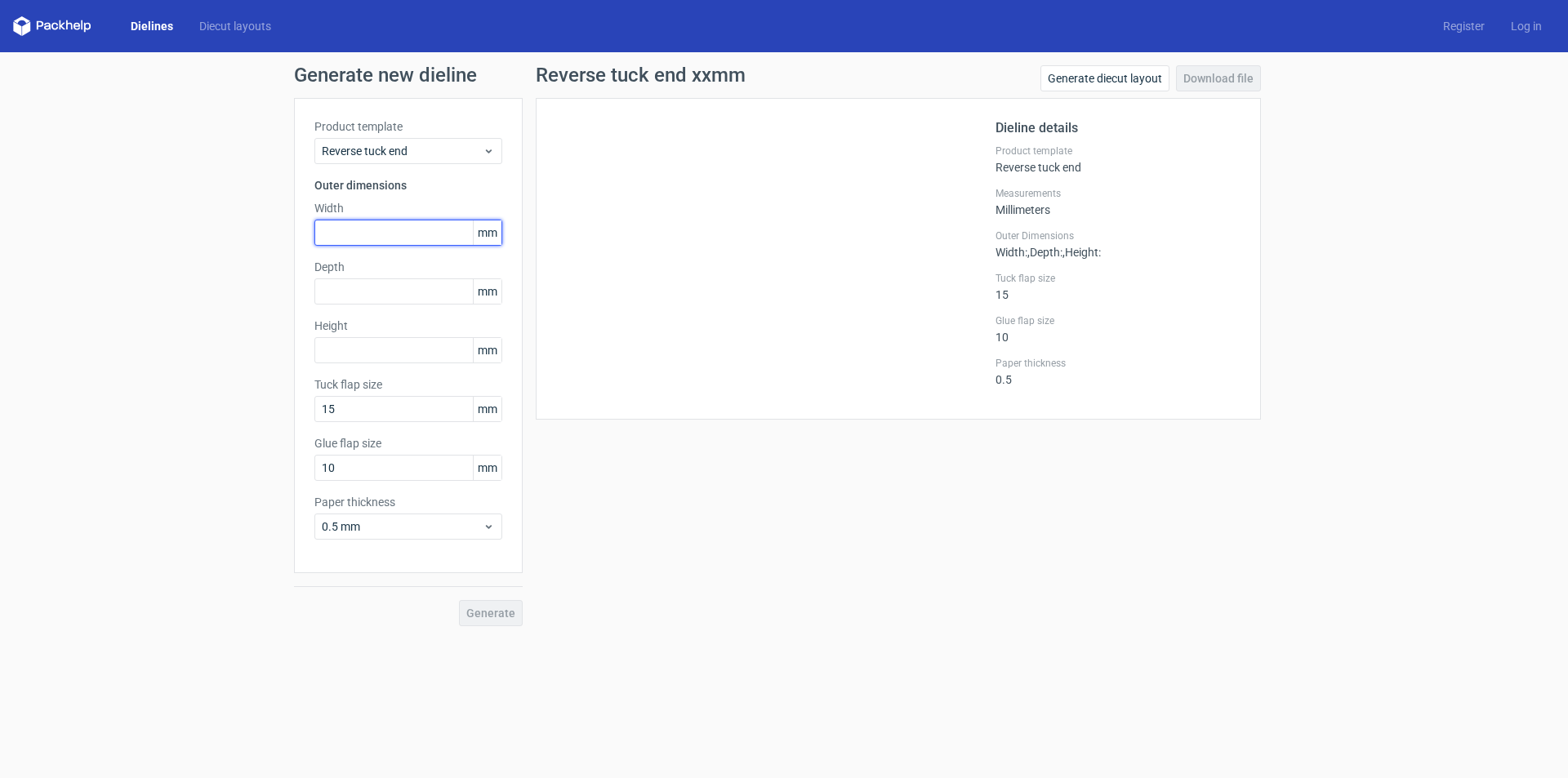
click at [372, 232] on input "text" at bounding box center [408, 233] width 188 height 26
type input "250"
click at [346, 291] on input "text" at bounding box center [408, 292] width 188 height 26
type input "105"
click at [333, 231] on input "250" at bounding box center [408, 233] width 188 height 26
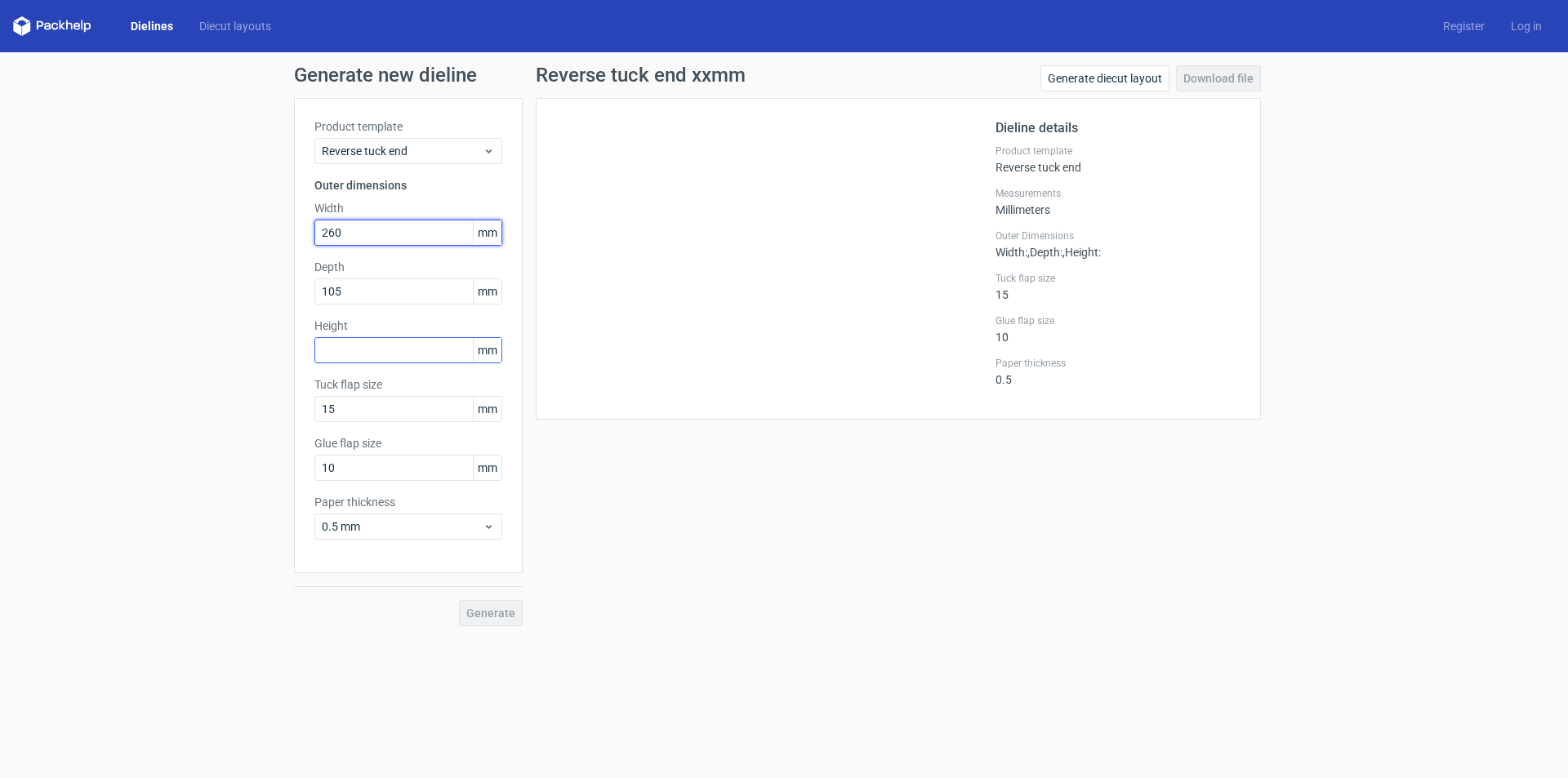
type input "260"
click at [337, 352] on input "text" at bounding box center [408, 351] width 188 height 26
click at [344, 348] on input "text" at bounding box center [408, 351] width 188 height 26
type input "180"
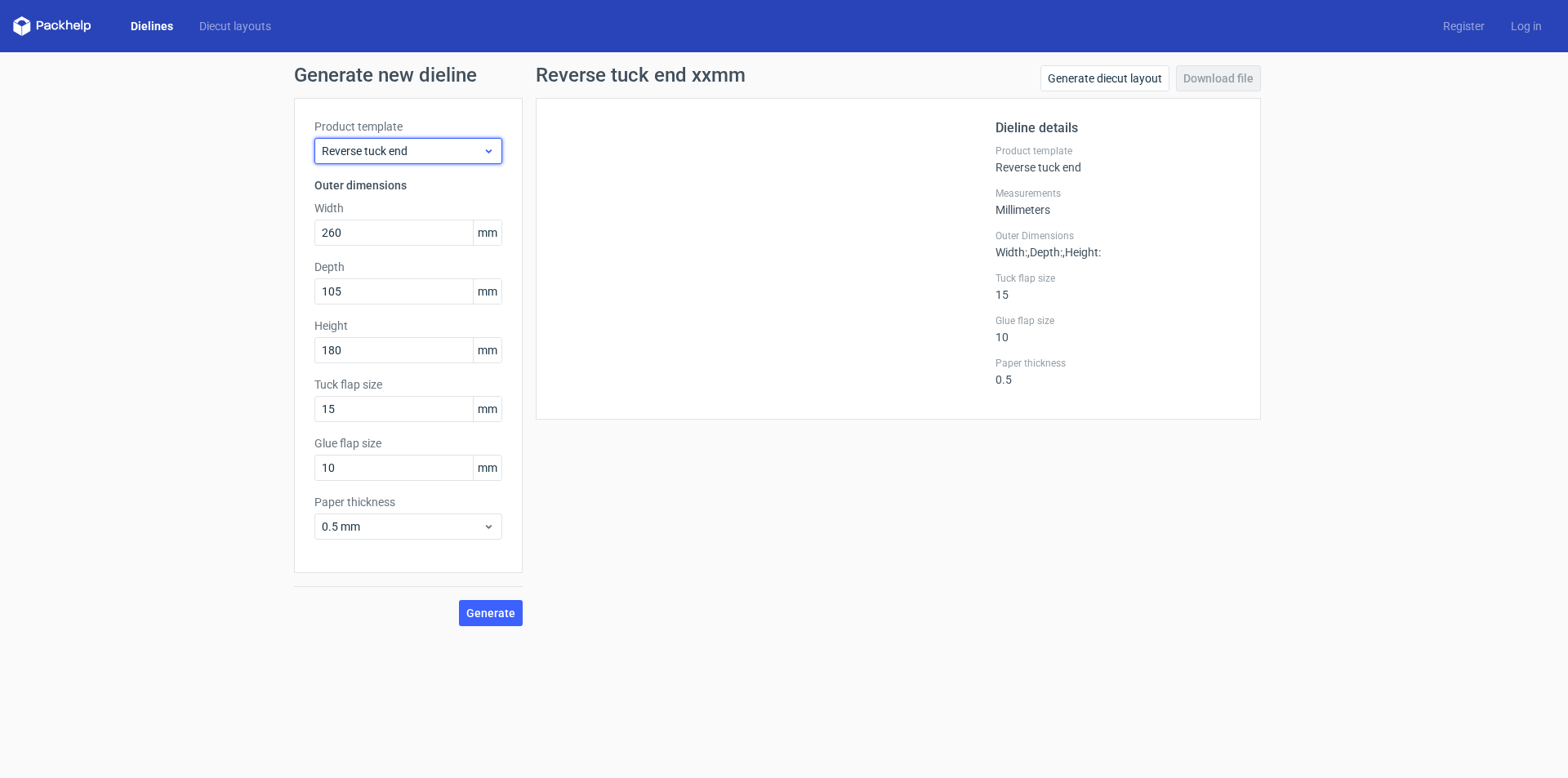
click at [487, 153] on icon at bounding box center [489, 151] width 12 height 13
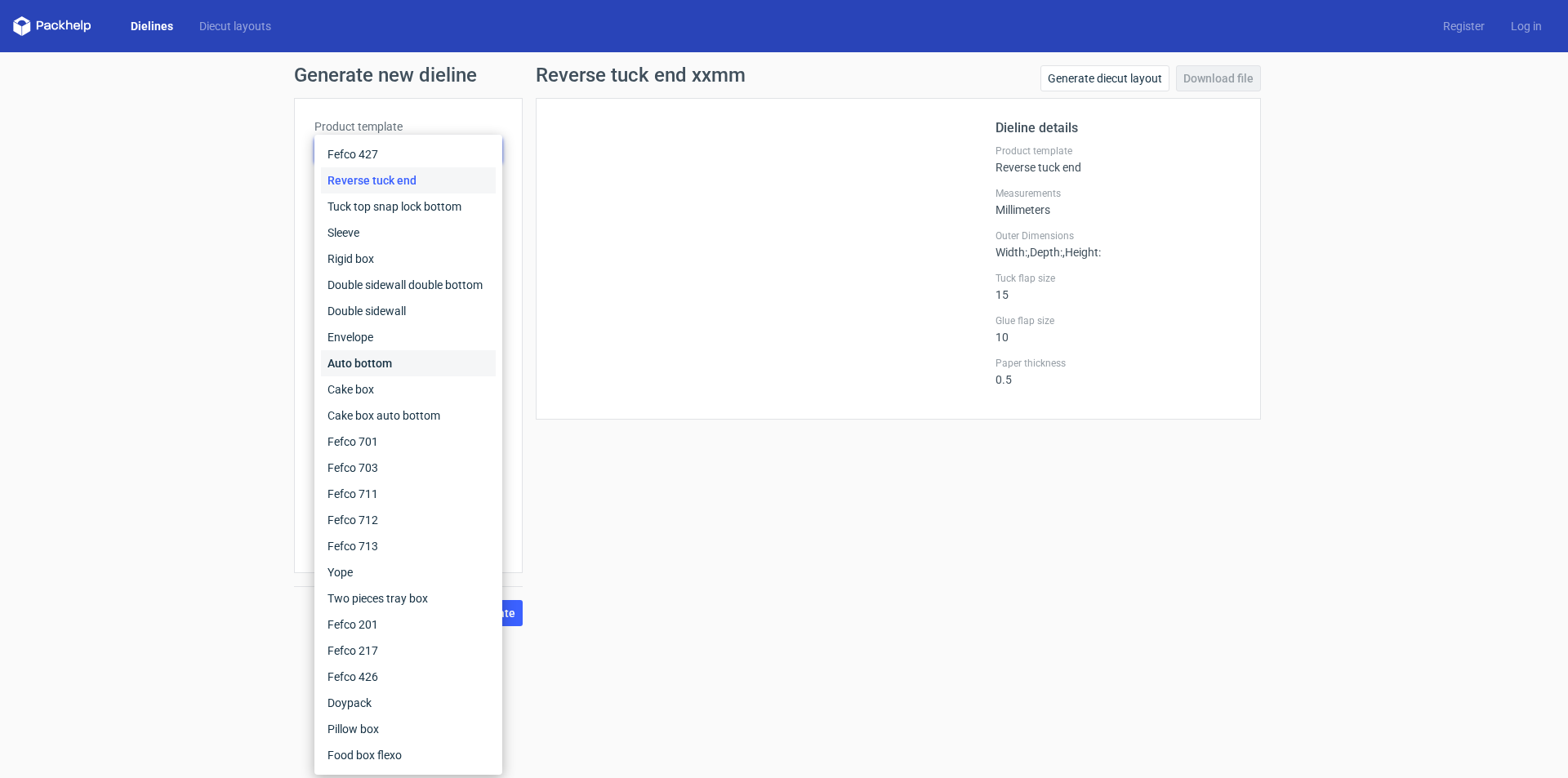
click at [406, 366] on div "Auto bottom" at bounding box center [408, 364] width 174 height 26
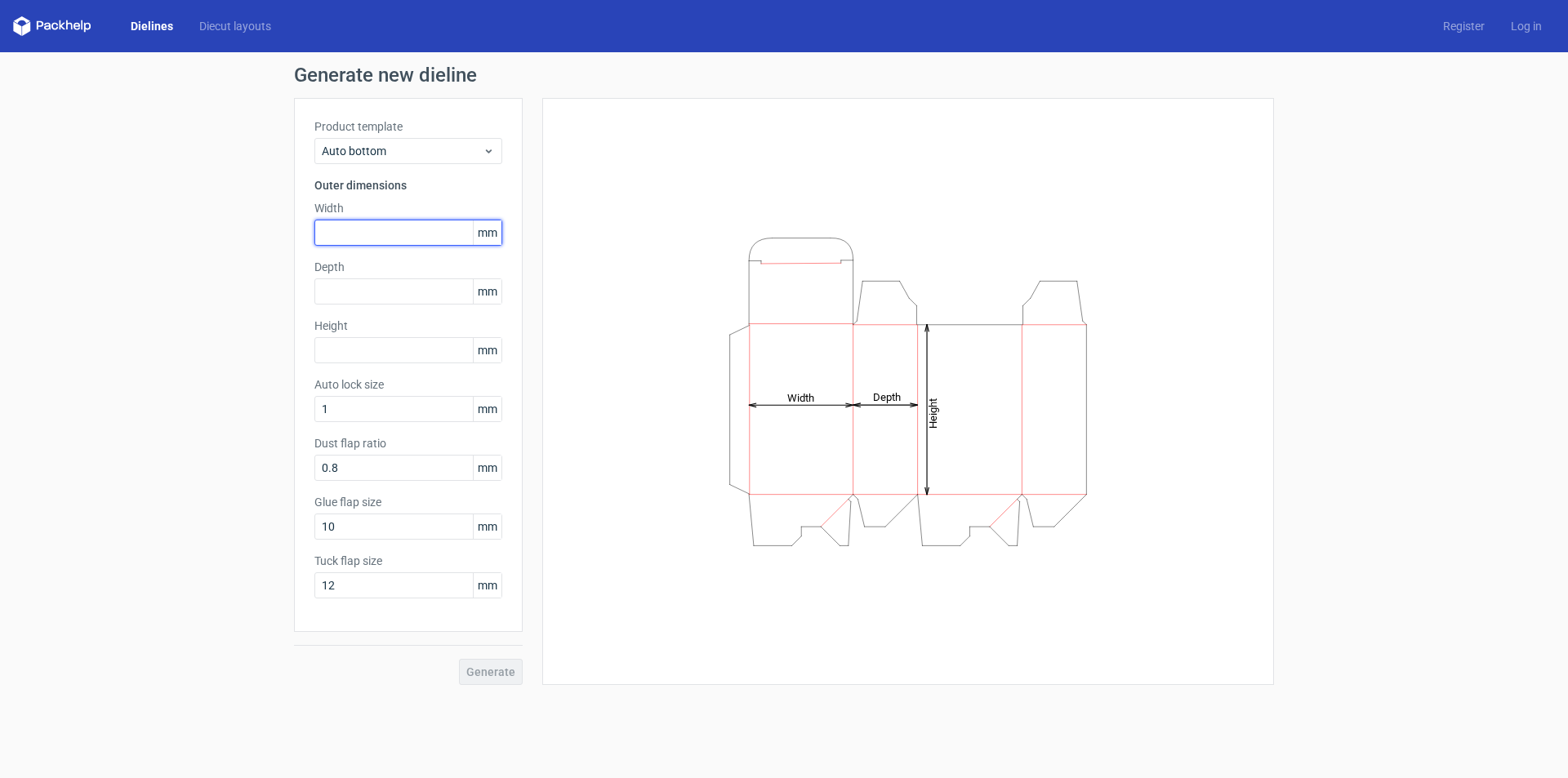
click at [354, 229] on input "text" at bounding box center [408, 233] width 188 height 26
type input "260"
click at [372, 285] on input "text" at bounding box center [408, 292] width 188 height 26
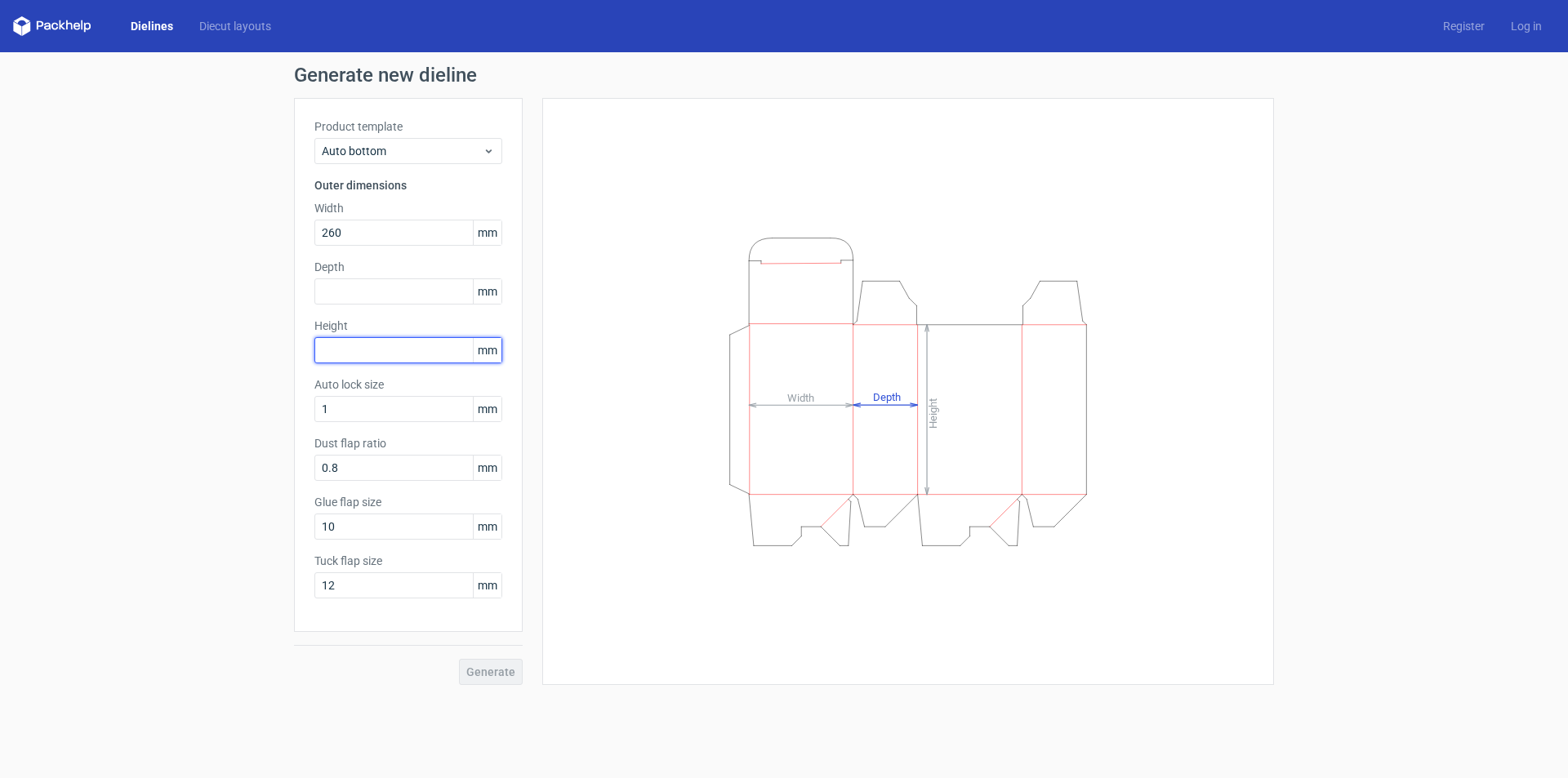
click at [353, 347] on input "text" at bounding box center [408, 351] width 188 height 26
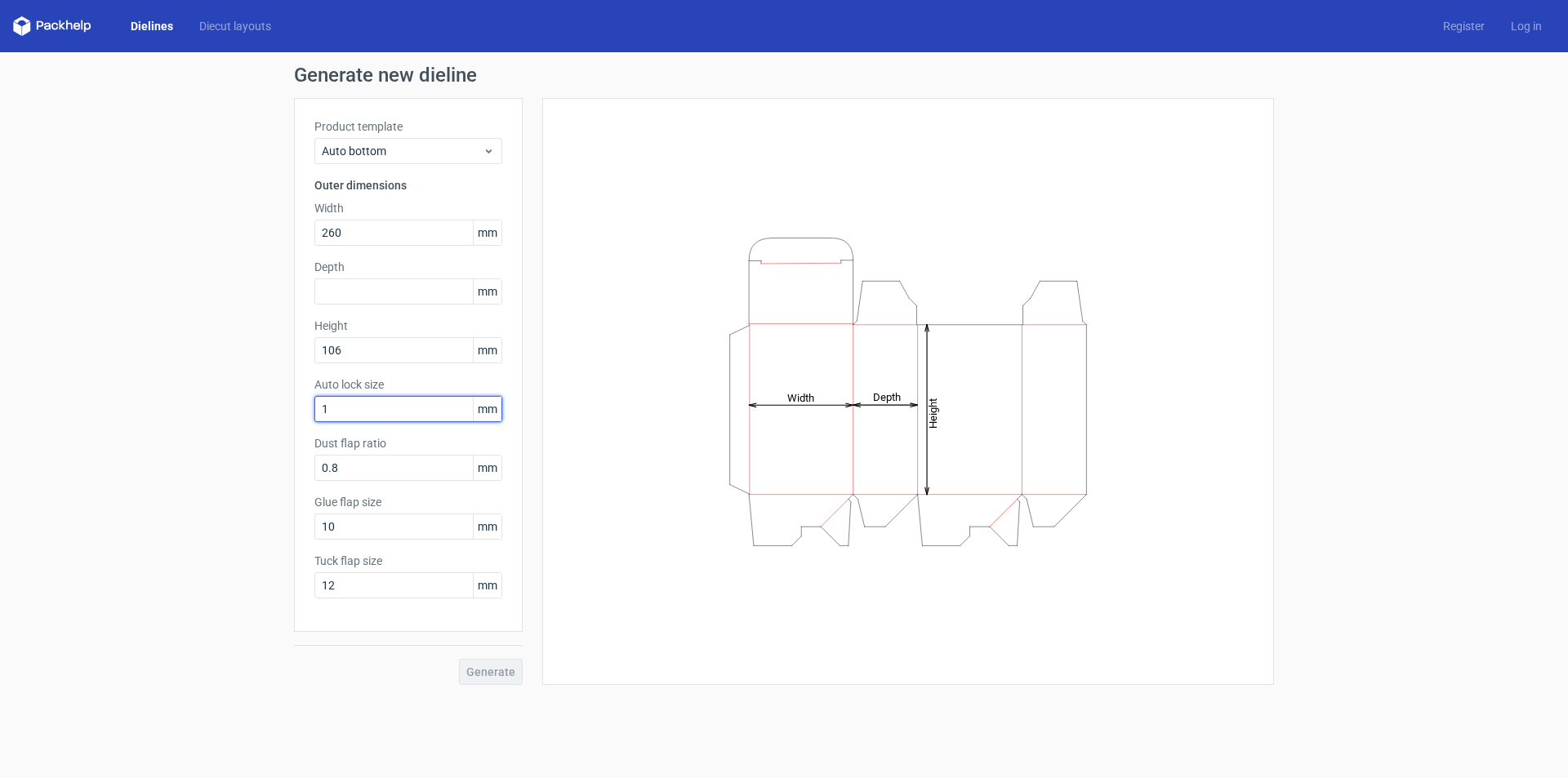
drag, startPoint x: 348, startPoint y: 406, endPoint x: 290, endPoint y: 401, distance: 58.2
click at [294, 401] on div "Product template Auto bottom Outer dimensions Width 260 mm Depth mm Height 106 …" at bounding box center [409, 365] width 229 height 534
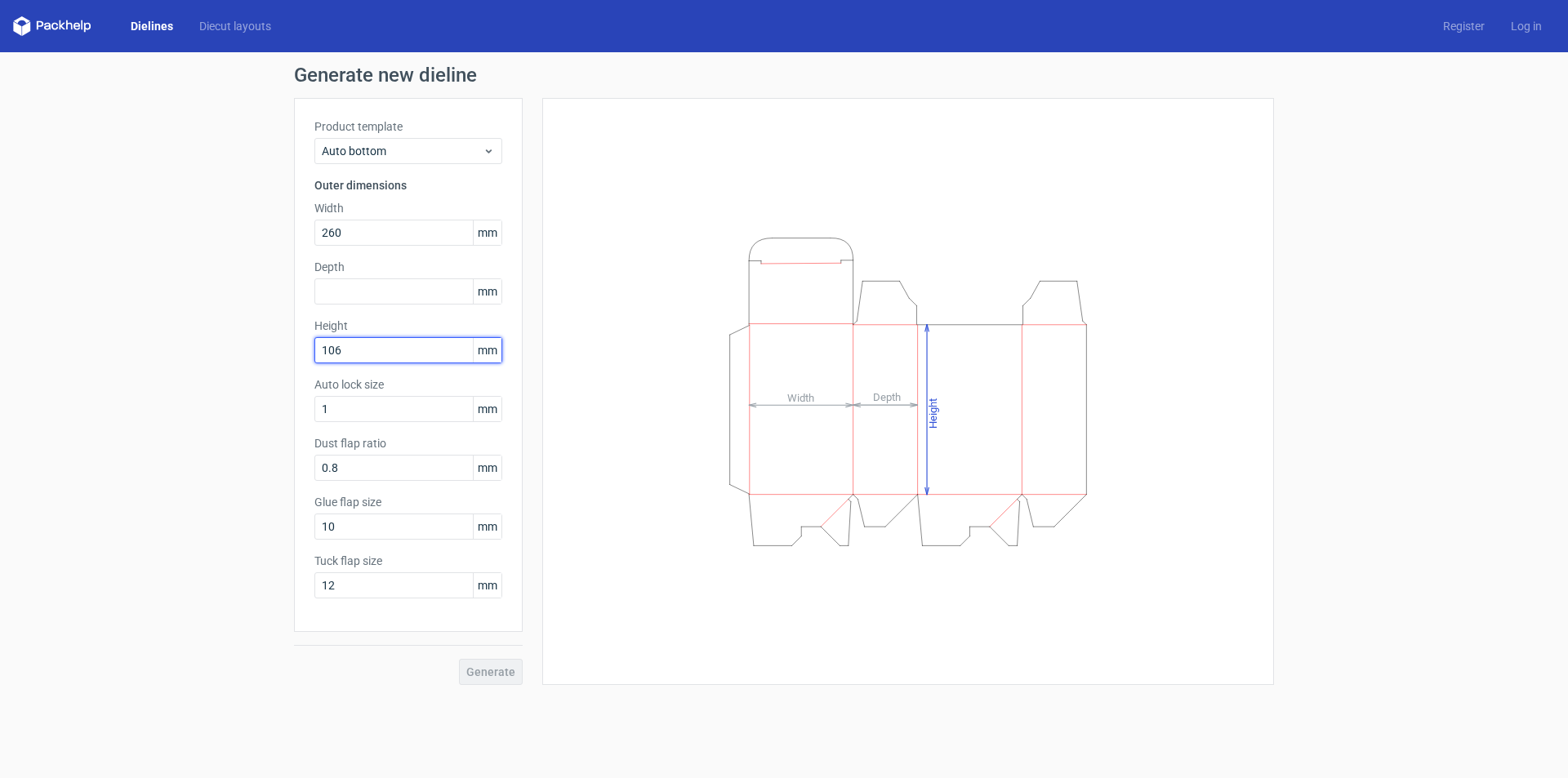
drag, startPoint x: 348, startPoint y: 348, endPoint x: 293, endPoint y: 341, distance: 55.4
click at [293, 341] on div "Generate new dieline Product template Auto bottom Outer dimensions Width 260 mm…" at bounding box center [784, 374] width 1568 height 646
type input "180"
click at [361, 285] on input "text" at bounding box center [408, 292] width 188 height 26
type input "106"
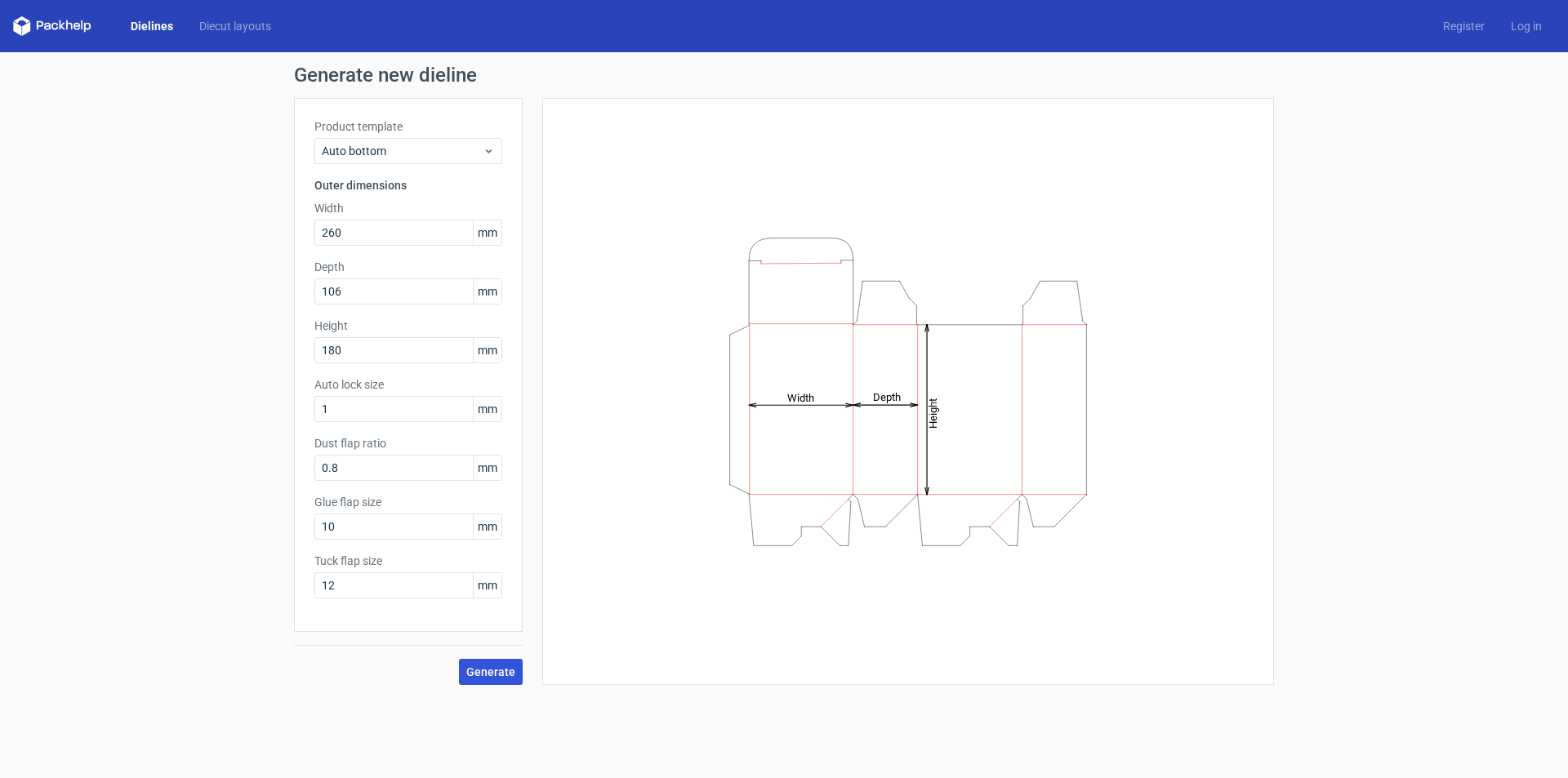
click at [499, 675] on span "Generate" at bounding box center [491, 671] width 49 height 11
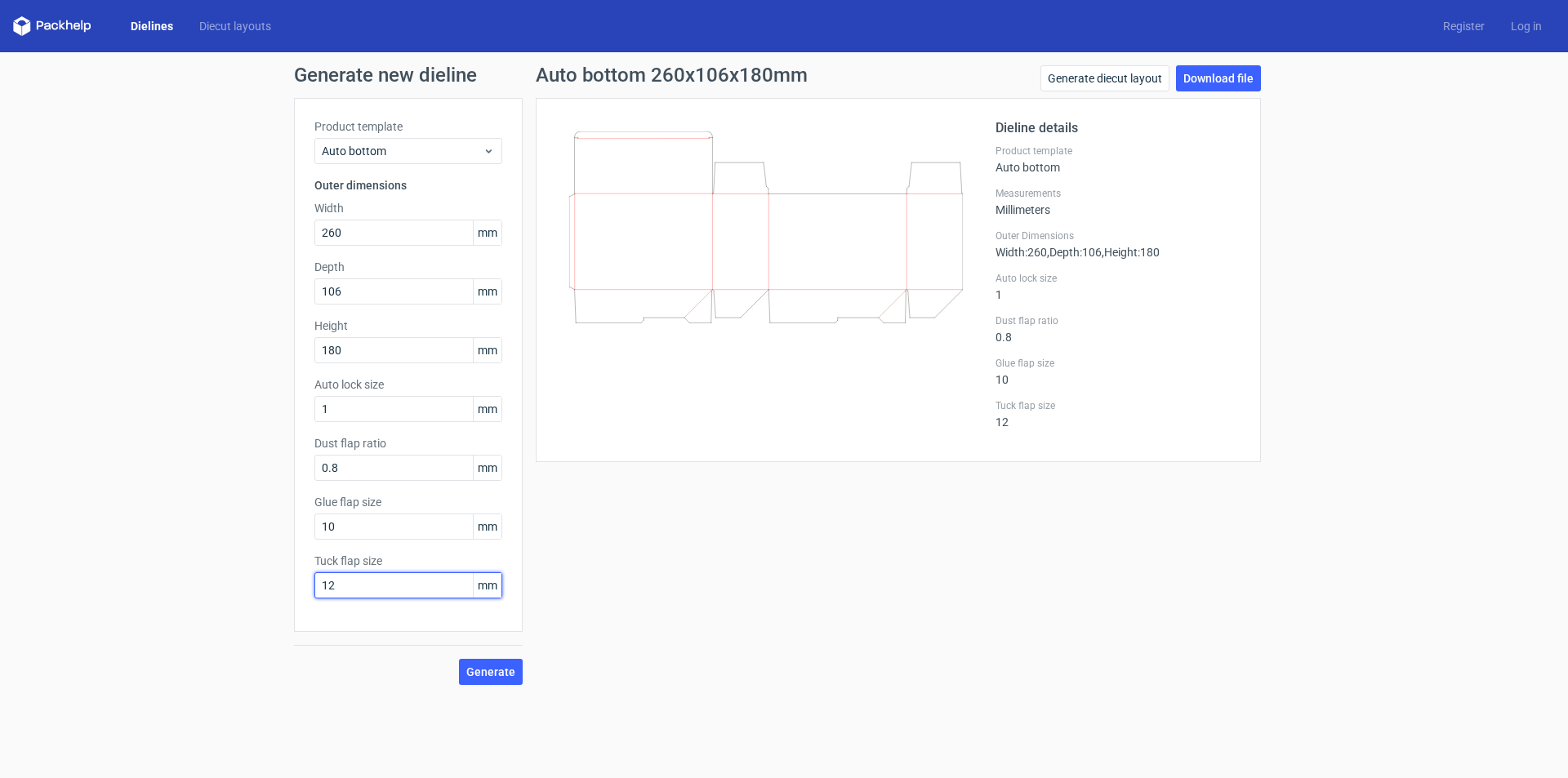
drag, startPoint x: 344, startPoint y: 583, endPoint x: 242, endPoint y: 571, distance: 102.7
click at [242, 571] on div "Generate new dieline Product template Auto bottom Outer dimensions Width 260 mm…" at bounding box center [784, 374] width 1568 height 646
type input "16"
click at [330, 405] on input "1" at bounding box center [408, 410] width 188 height 26
drag, startPoint x: 347, startPoint y: 465, endPoint x: 252, endPoint y: 462, distance: 95.0
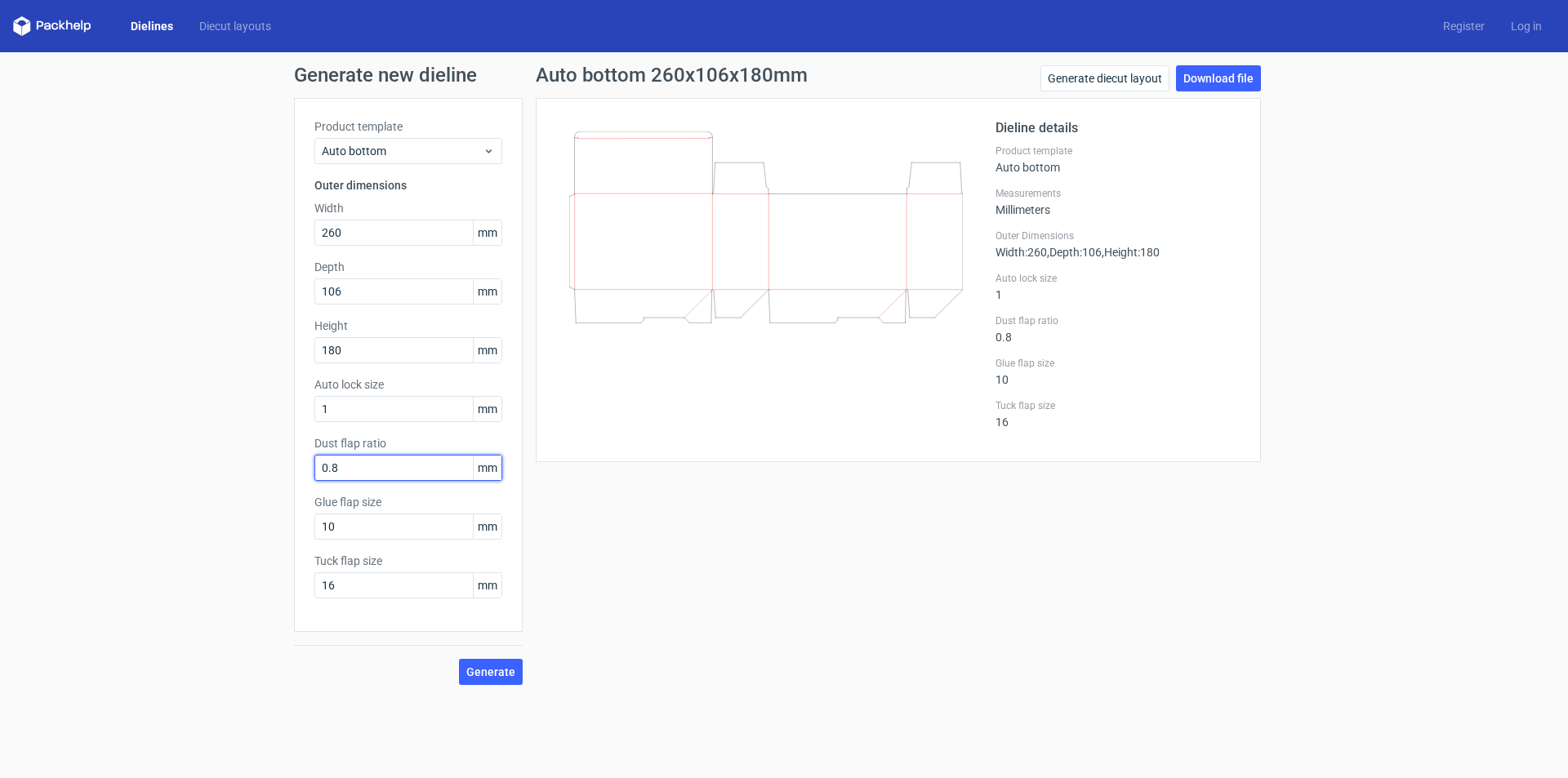
click at [253, 462] on div "Generate new dieline Product template Auto bottom Outer dimensions Width 260 mm…" at bounding box center [784, 374] width 1568 height 646
click at [407, 467] on input "0.8" at bounding box center [408, 468] width 188 height 26
drag, startPoint x: 298, startPoint y: 515, endPoint x: 262, endPoint y: 509, distance: 36.5
click at [262, 509] on div "Generate new dieline Product template Auto bottom Outer dimensions Width 260 mm…" at bounding box center [784, 374] width 1568 height 646
type input "12"
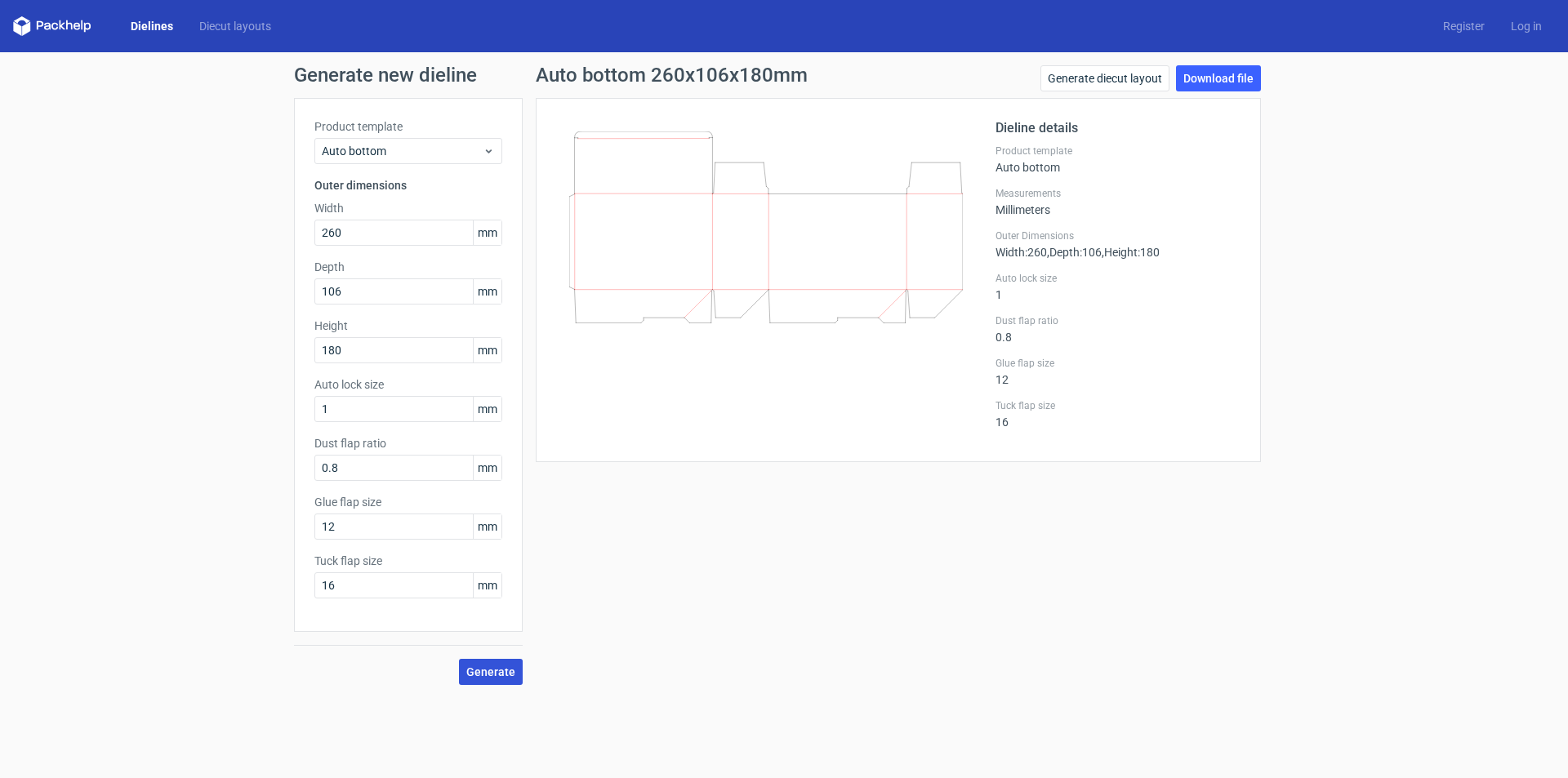
click at [489, 672] on span "Generate" at bounding box center [491, 671] width 49 height 11
click at [750, 431] on div at bounding box center [775, 279] width 440 height 323
click at [1120, 80] on link "Generate diecut layout" at bounding box center [1105, 78] width 129 height 26
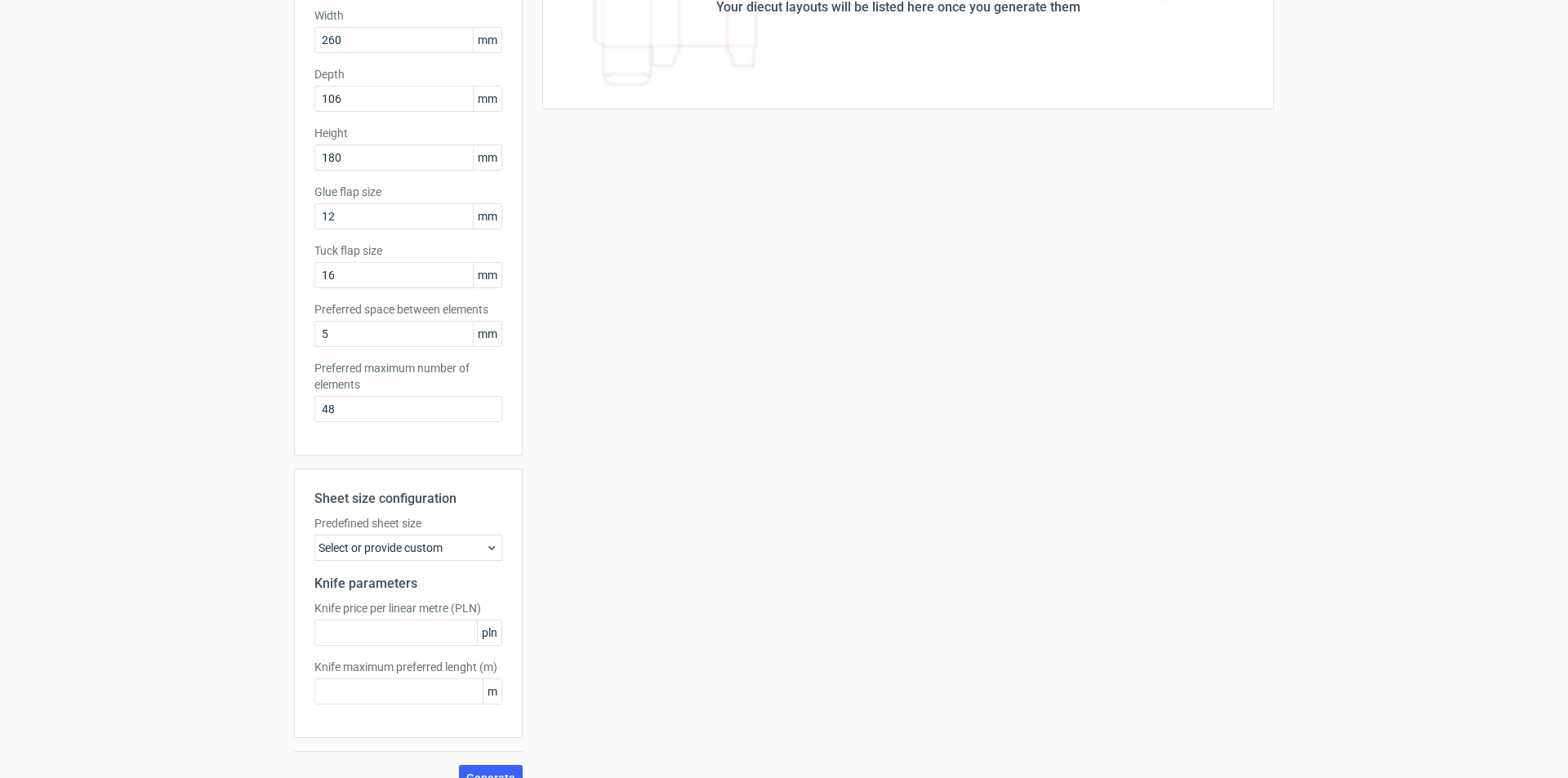
scroll to position [219, 0]
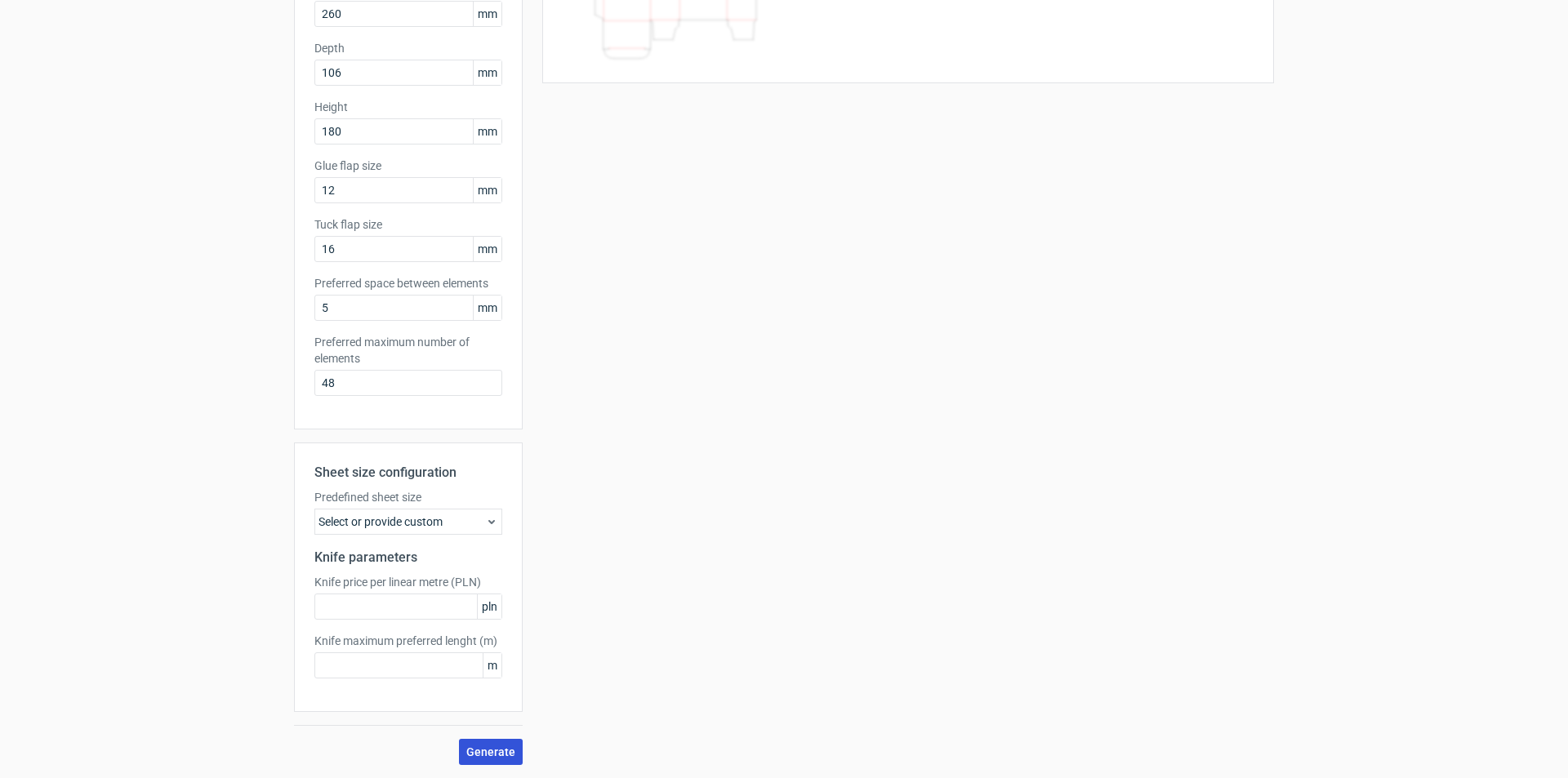
click at [495, 747] on span "Generate" at bounding box center [491, 752] width 49 height 11
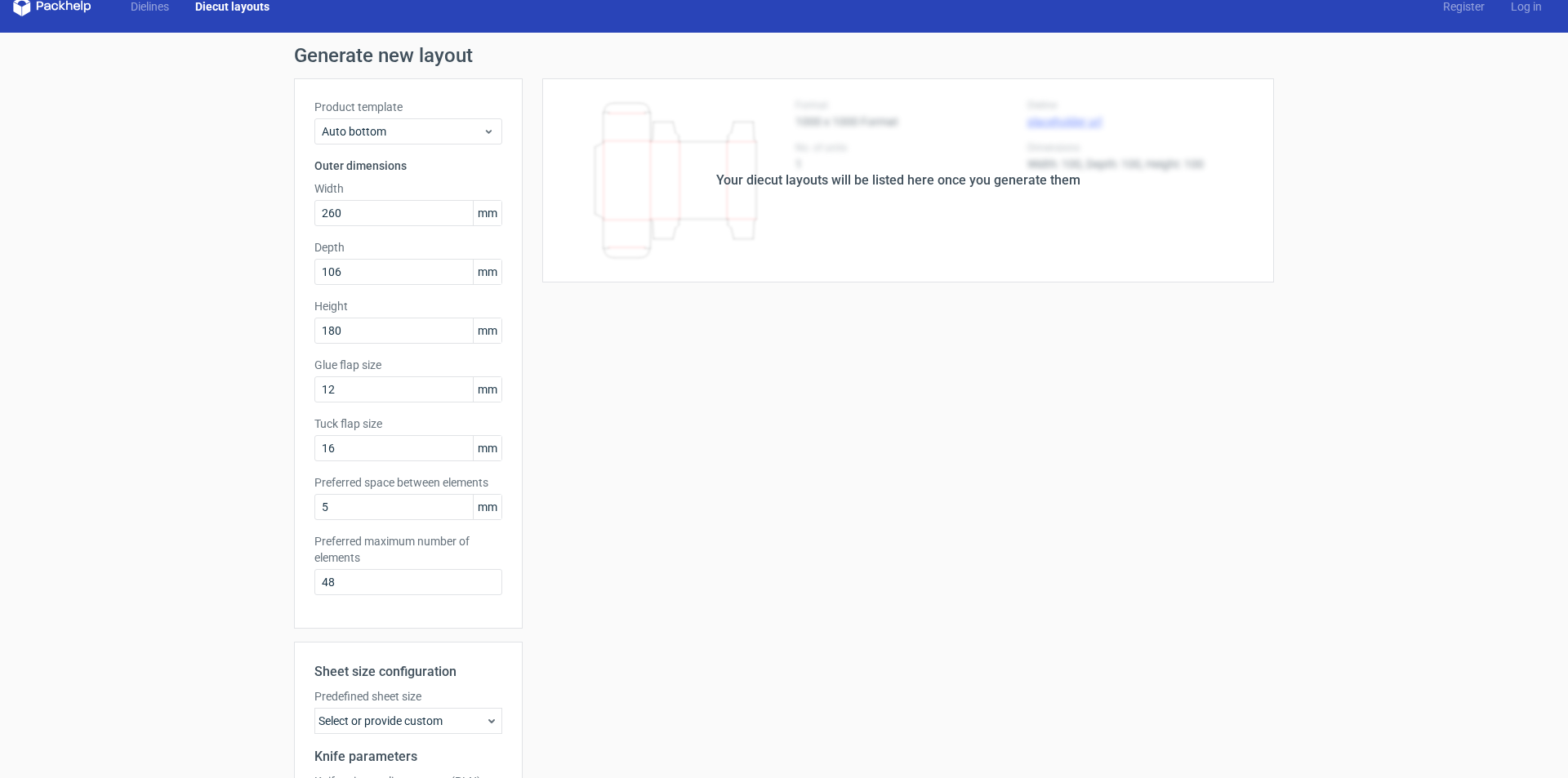
scroll to position [0, 0]
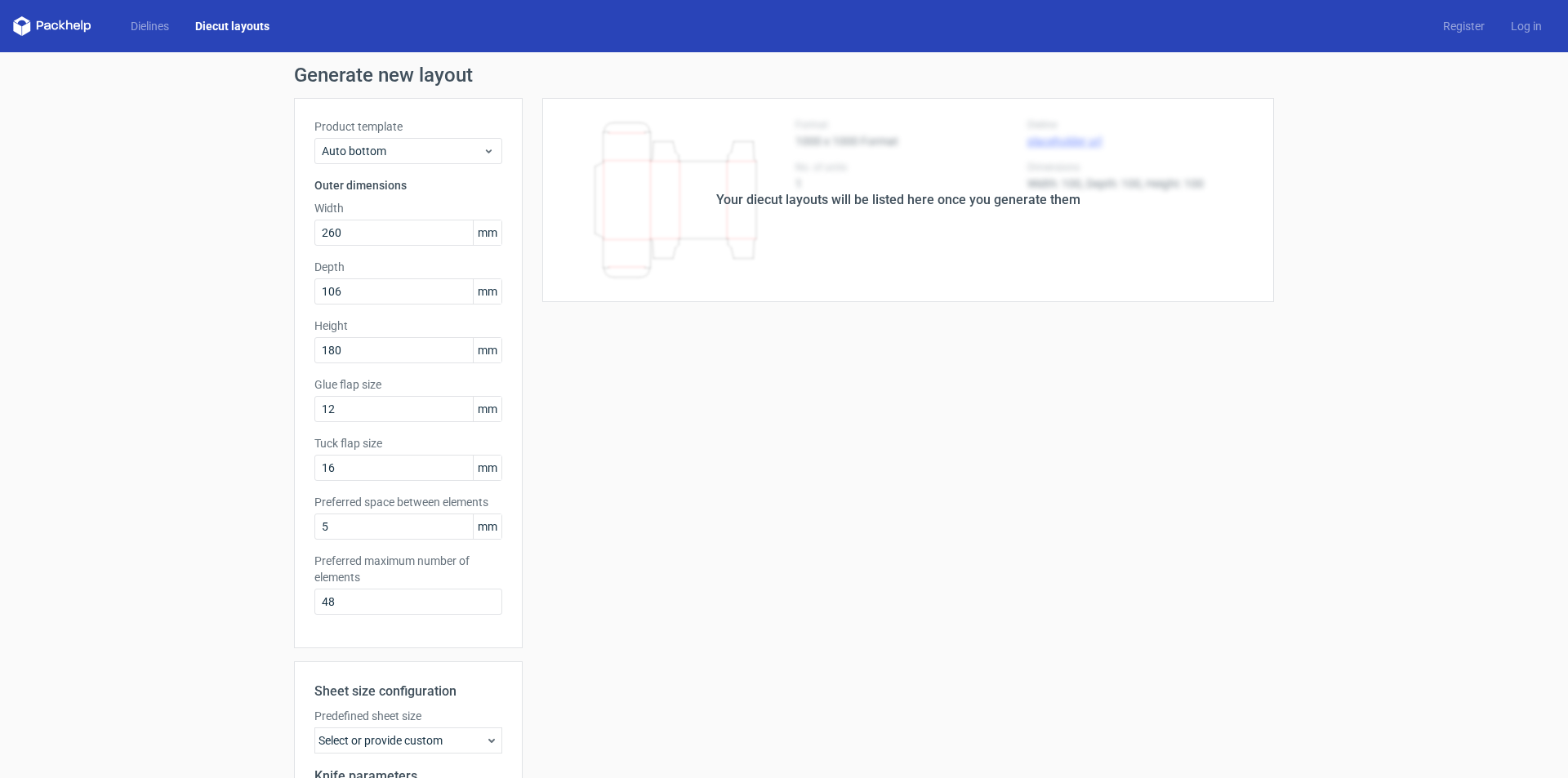
click at [611, 409] on div "Your diecut layouts will be listed here once you generate them Height Depth Wid…" at bounding box center [898, 541] width 751 height 886
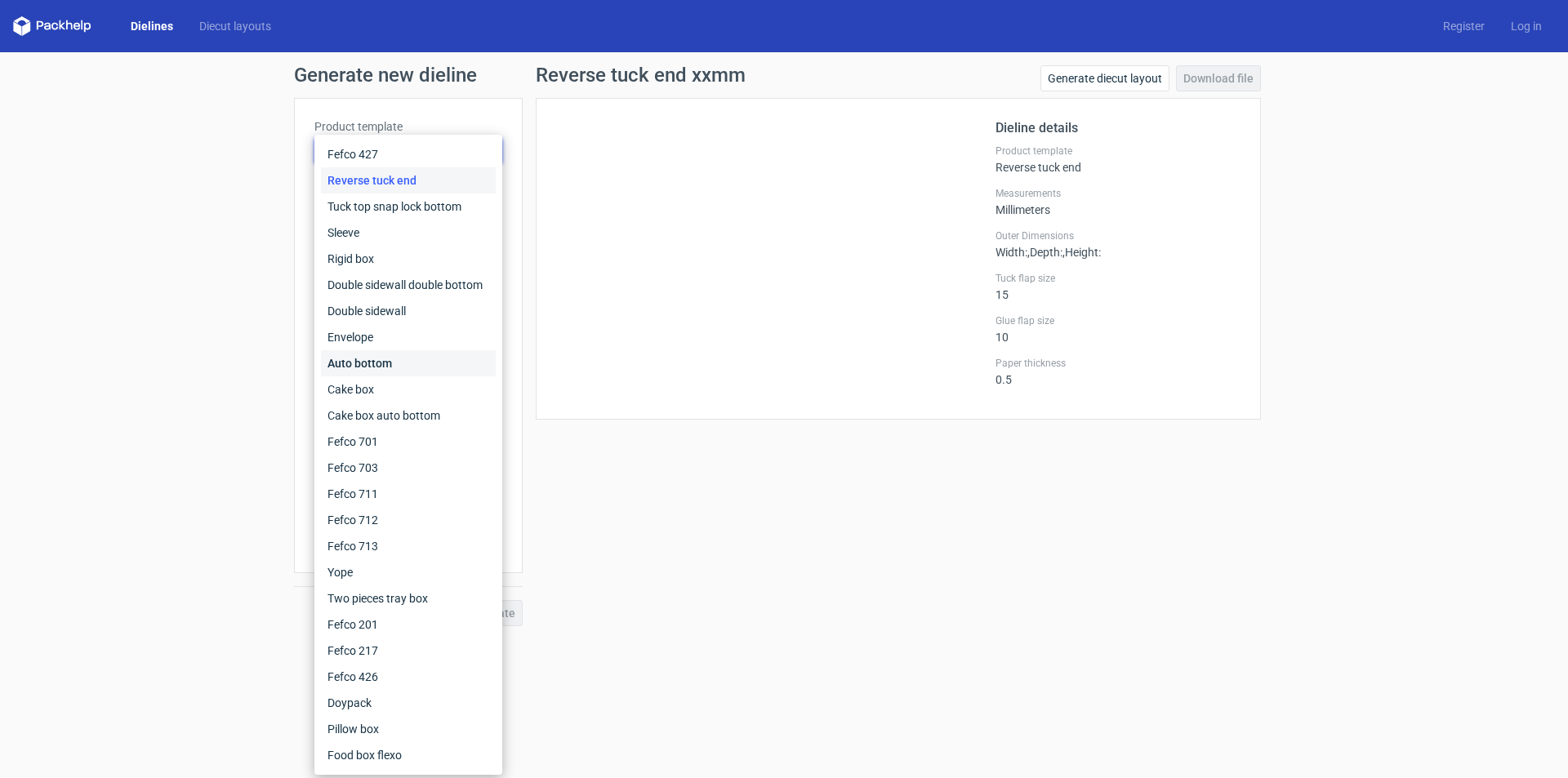
drag, startPoint x: 0, startPoint y: 0, endPoint x: 411, endPoint y: 363, distance: 548.4
click at [411, 363] on div "Auto bottom" at bounding box center [408, 364] width 174 height 26
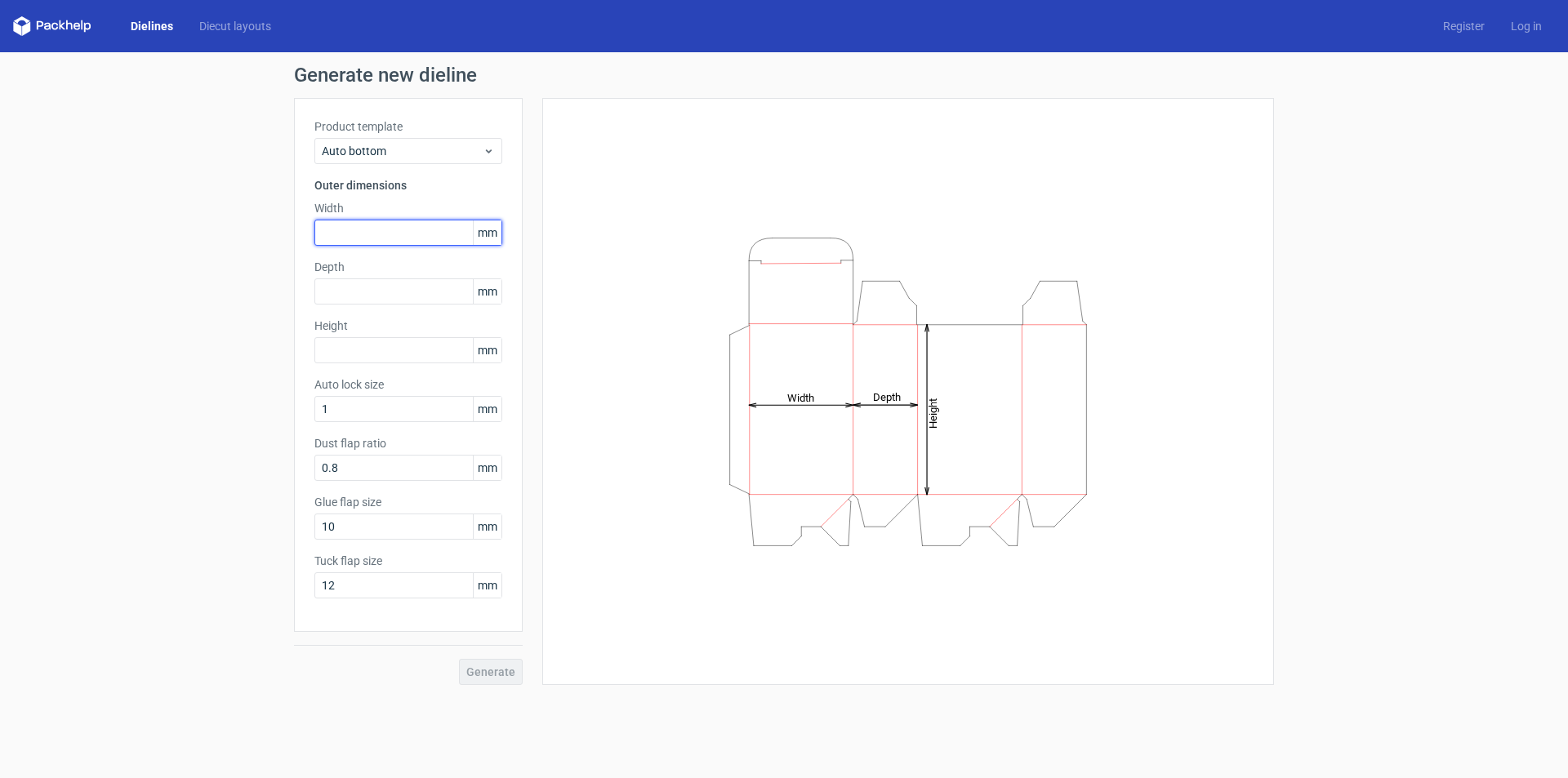
click at [357, 228] on input "text" at bounding box center [408, 233] width 188 height 26
type input "260"
click at [332, 292] on input "text" at bounding box center [408, 292] width 188 height 26
type input "106"
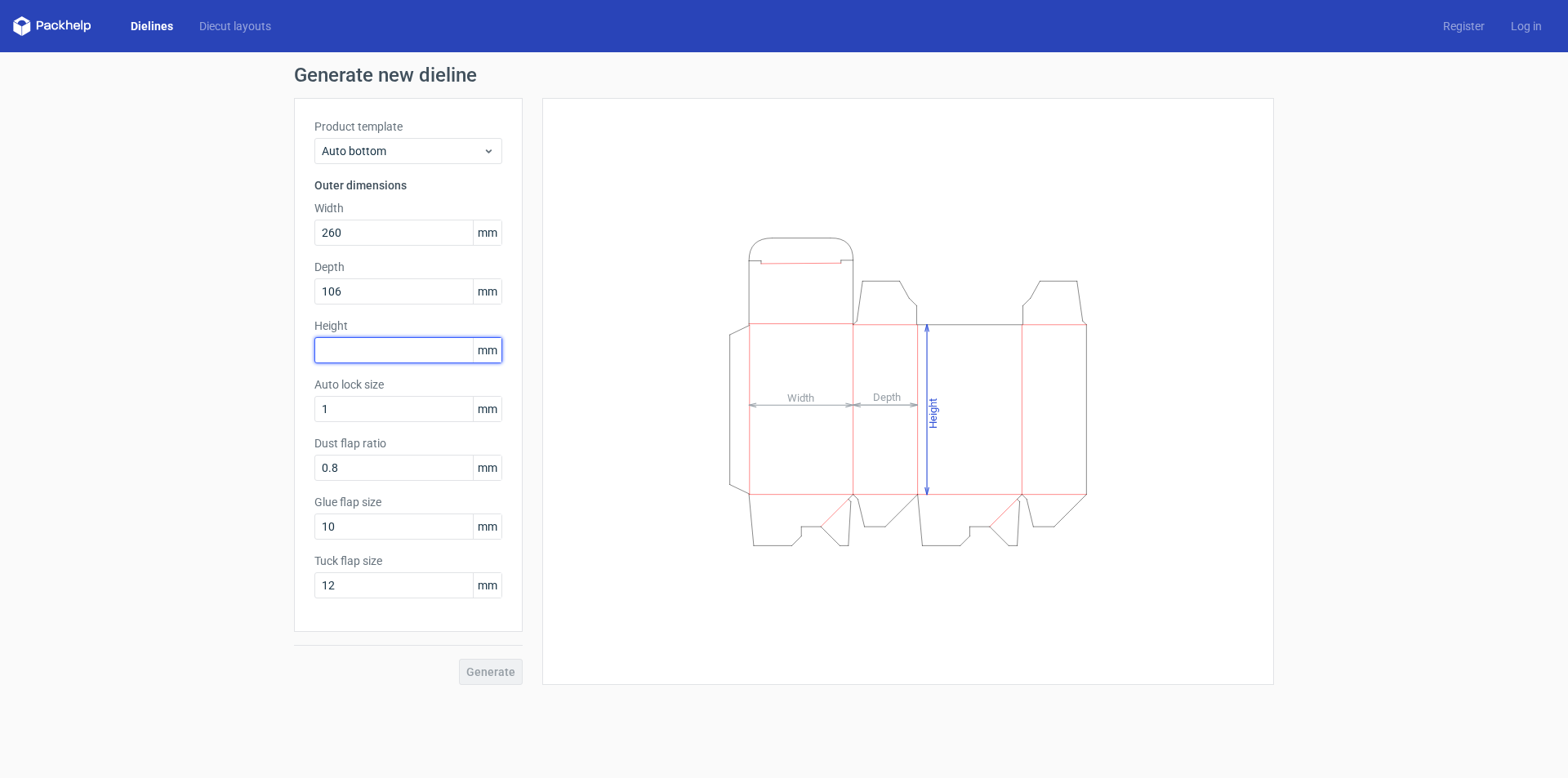
click at [341, 348] on input "text" at bounding box center [408, 351] width 188 height 26
type input "180"
click at [487, 668] on span "Generate" at bounding box center [491, 671] width 49 height 11
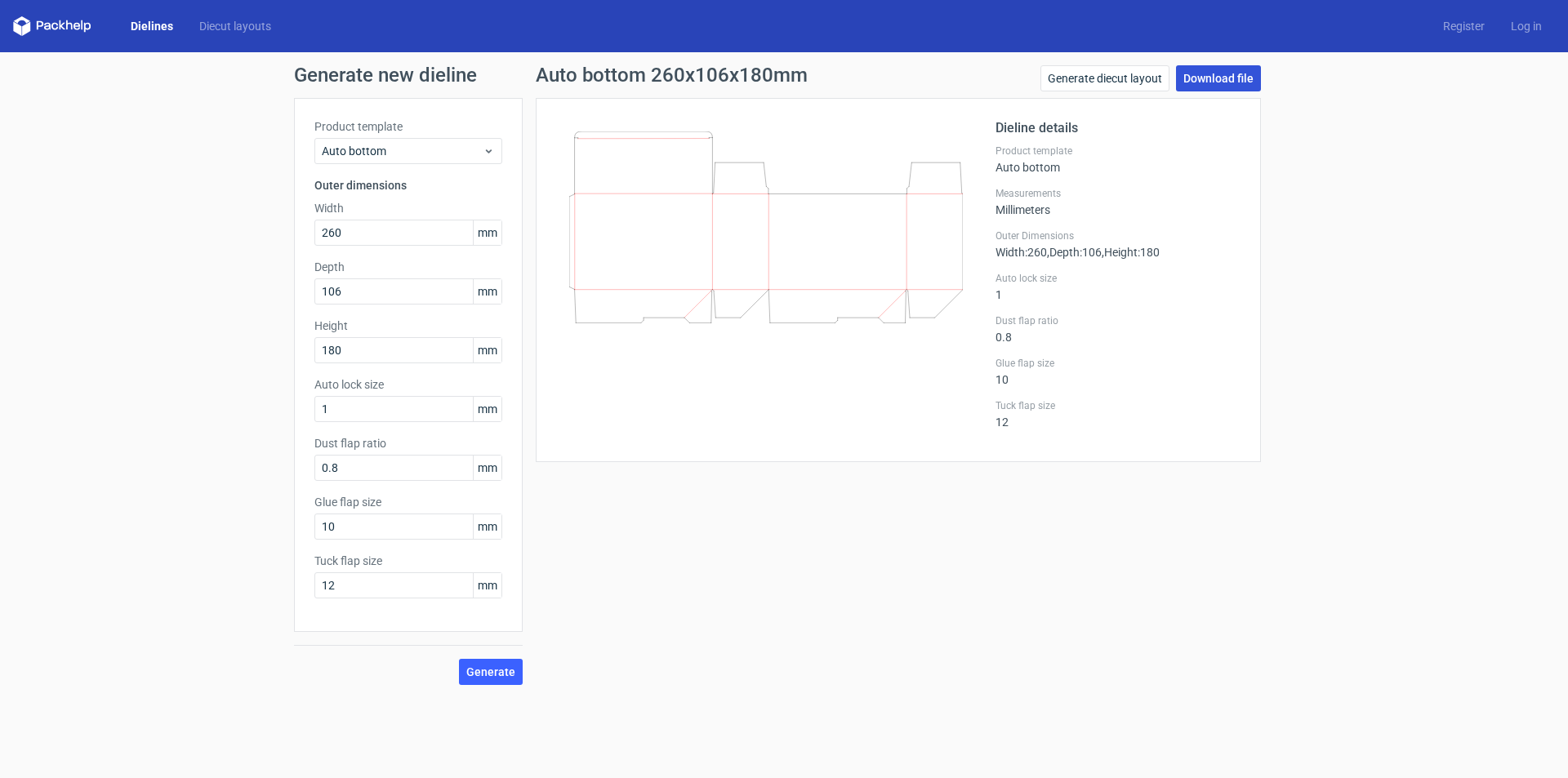
click at [1209, 76] on link "Download file" at bounding box center [1218, 78] width 85 height 26
click at [1355, 165] on div "Generate new dieline Product template Auto bottom Outer dimensions Width 260 mm…" at bounding box center [784, 374] width 1568 height 646
